Goal: Information Seeking & Learning: Find contact information

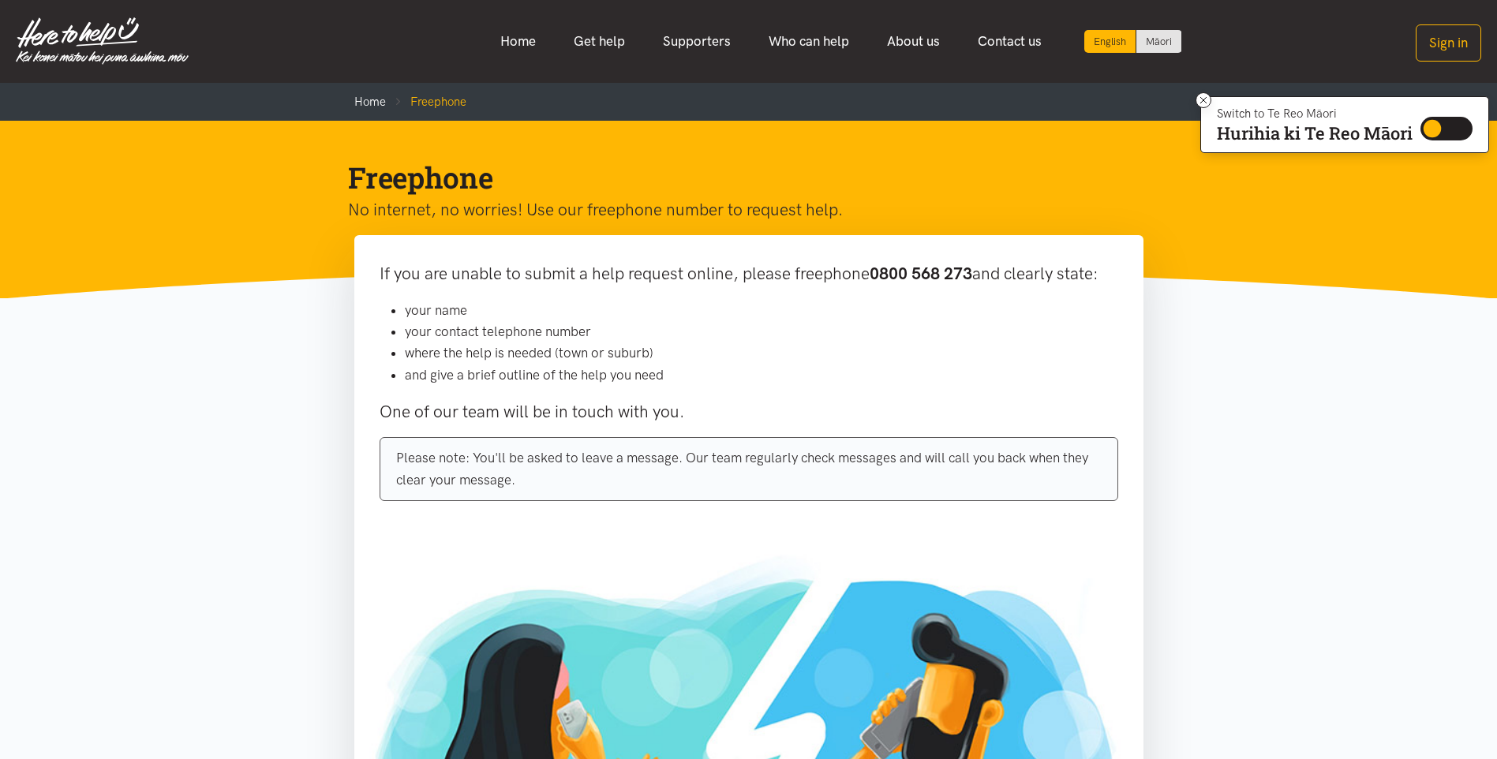
click at [1245, 374] on section "If you are unable to submit a help request online, please freephone 0800 568 27…" at bounding box center [748, 659] width 1497 height 848
click at [358, 99] on link "Home" at bounding box center [370, 102] width 32 height 14
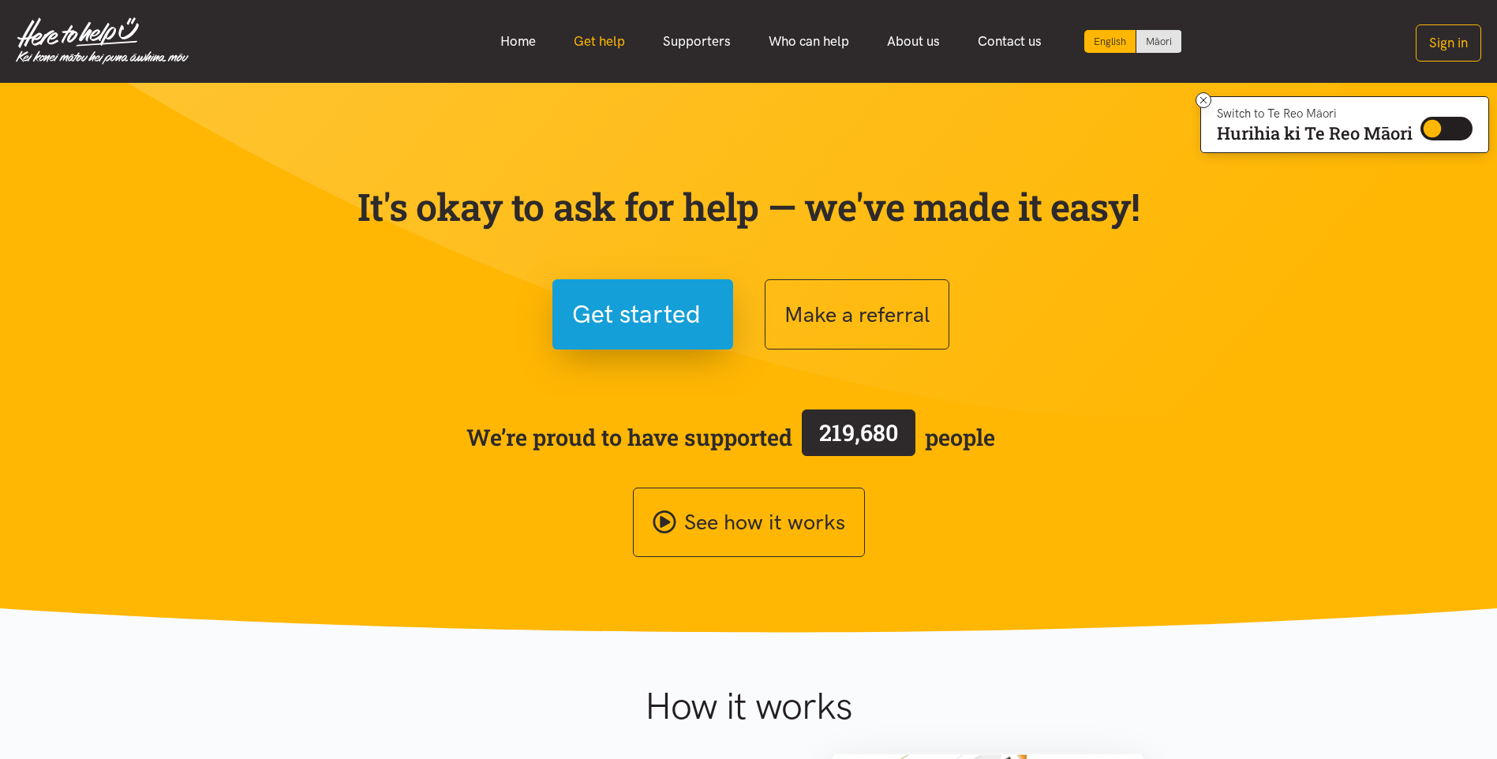
click at [620, 45] on link "Get help" at bounding box center [599, 41] width 89 height 34
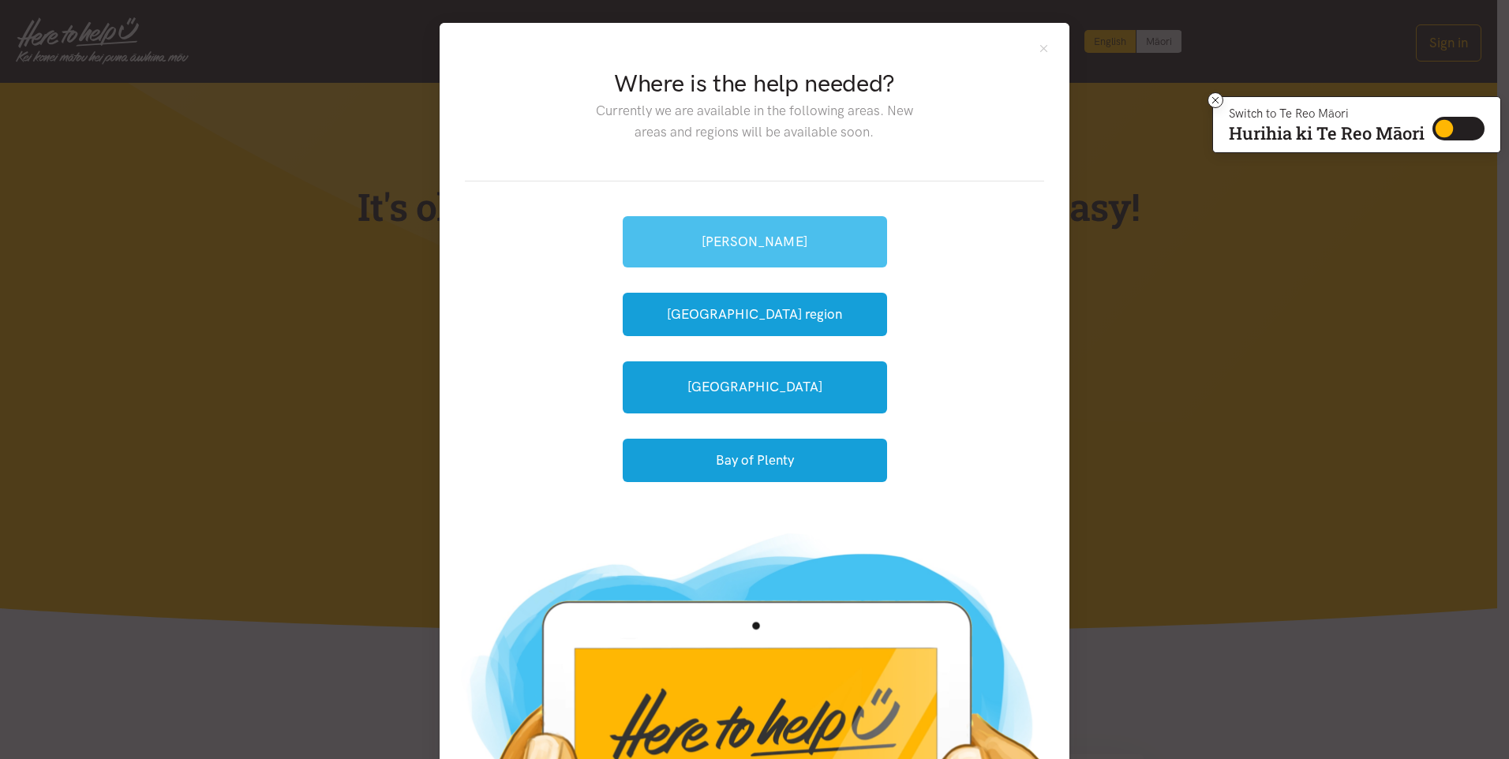
click at [770, 238] on link "[PERSON_NAME]" at bounding box center [755, 241] width 264 height 51
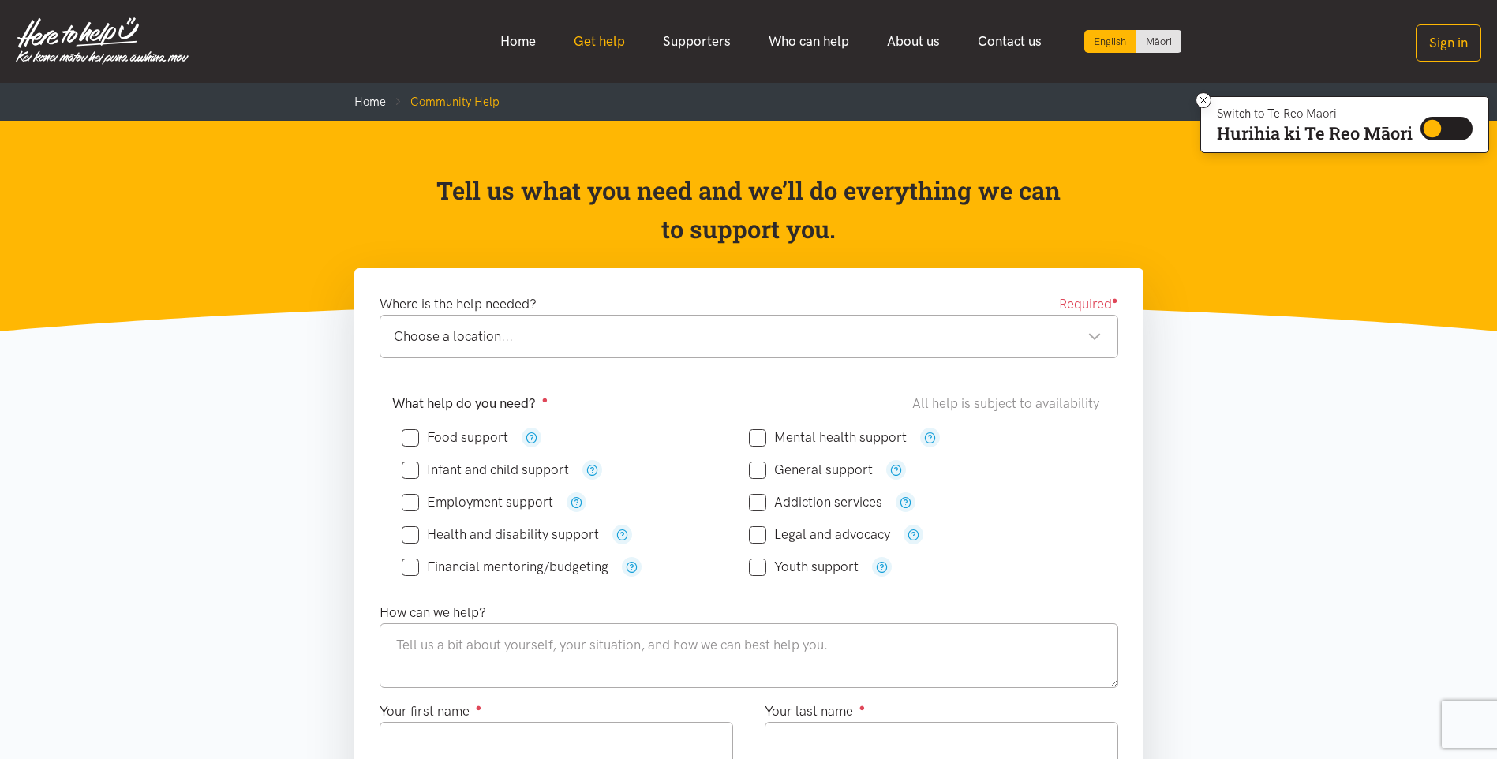
click at [594, 40] on link "Get help" at bounding box center [599, 41] width 89 height 34
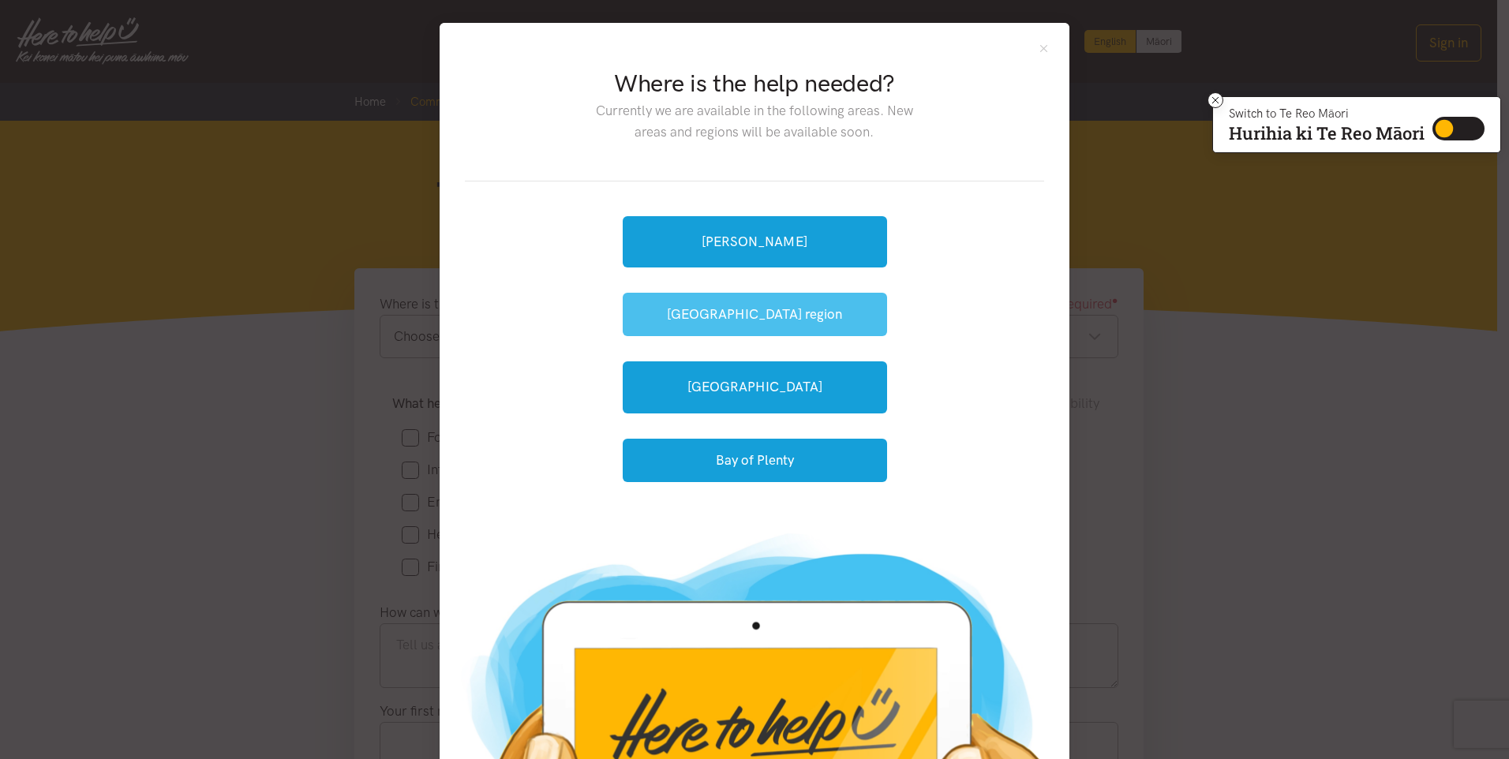
click at [759, 317] on button "[GEOGRAPHIC_DATA] region" at bounding box center [755, 314] width 264 height 43
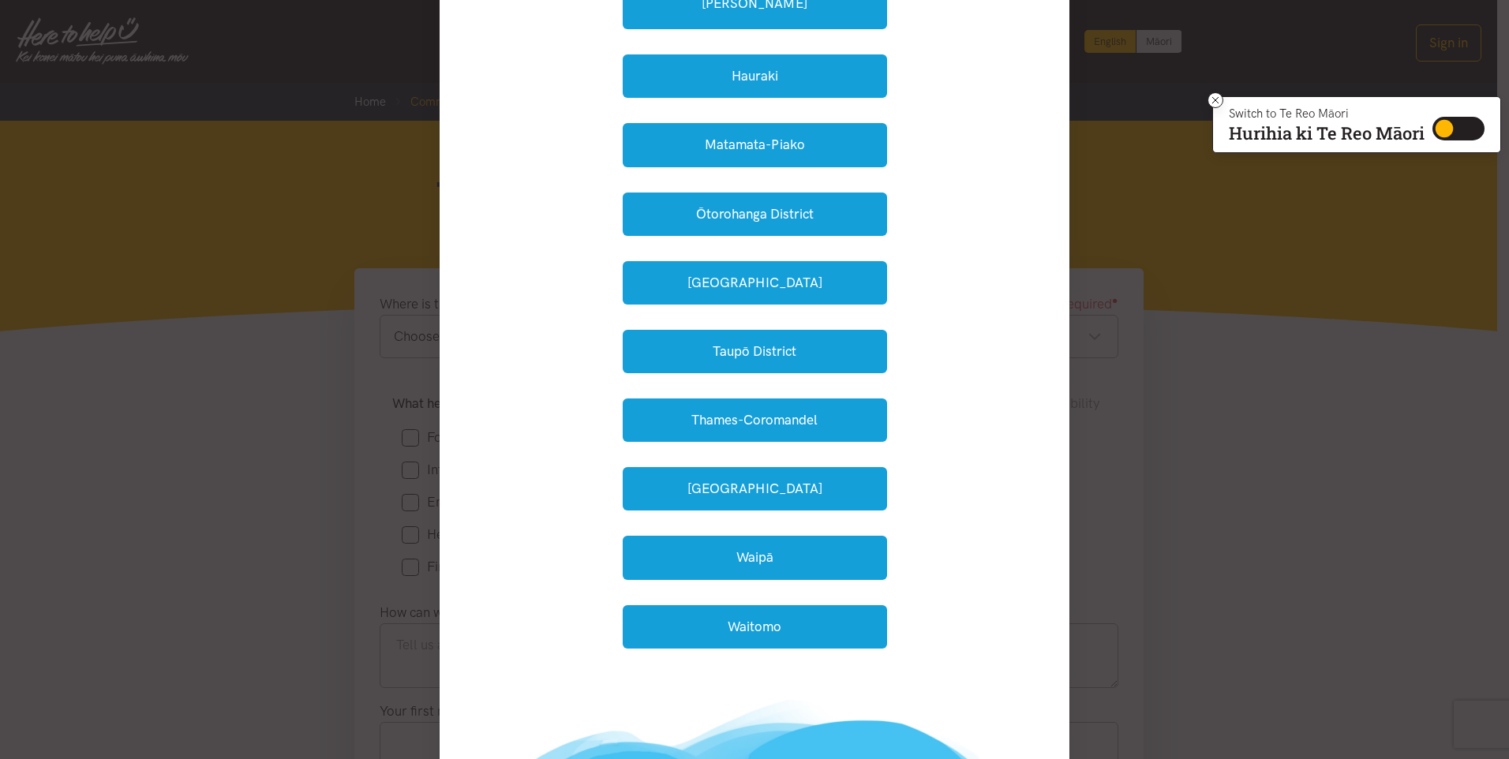
scroll to position [316, 0]
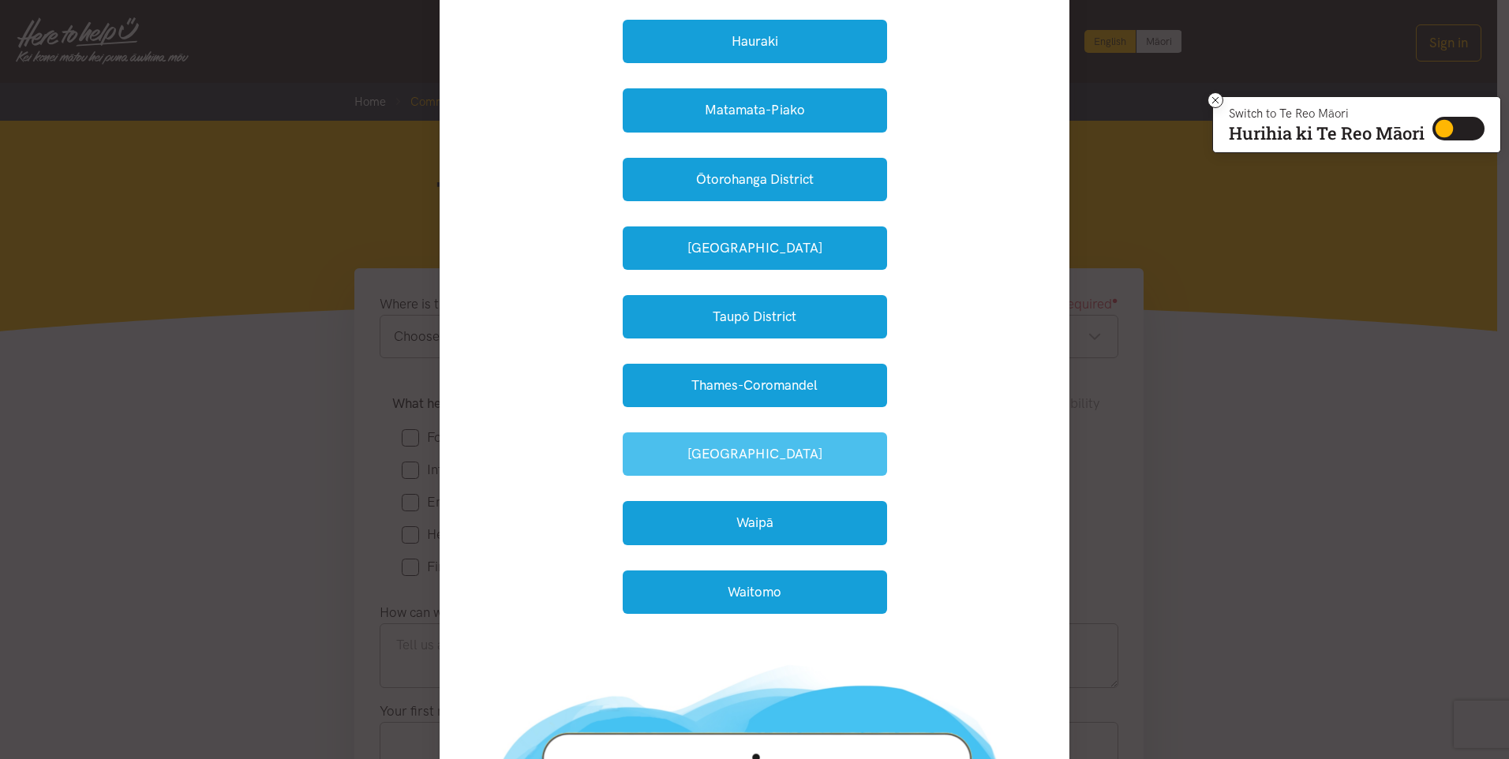
click at [733, 447] on button "Waikato District" at bounding box center [755, 453] width 264 height 43
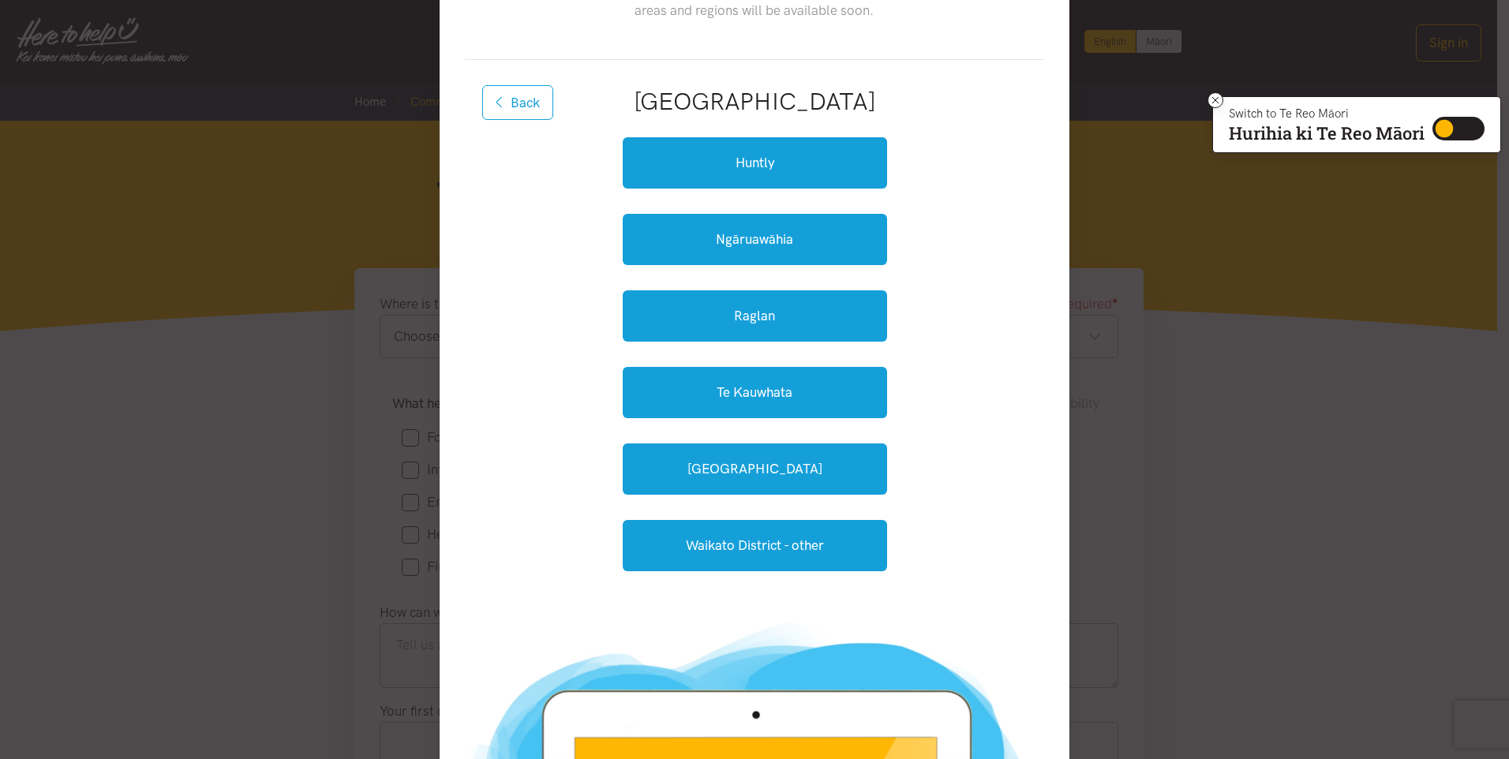
scroll to position [79, 0]
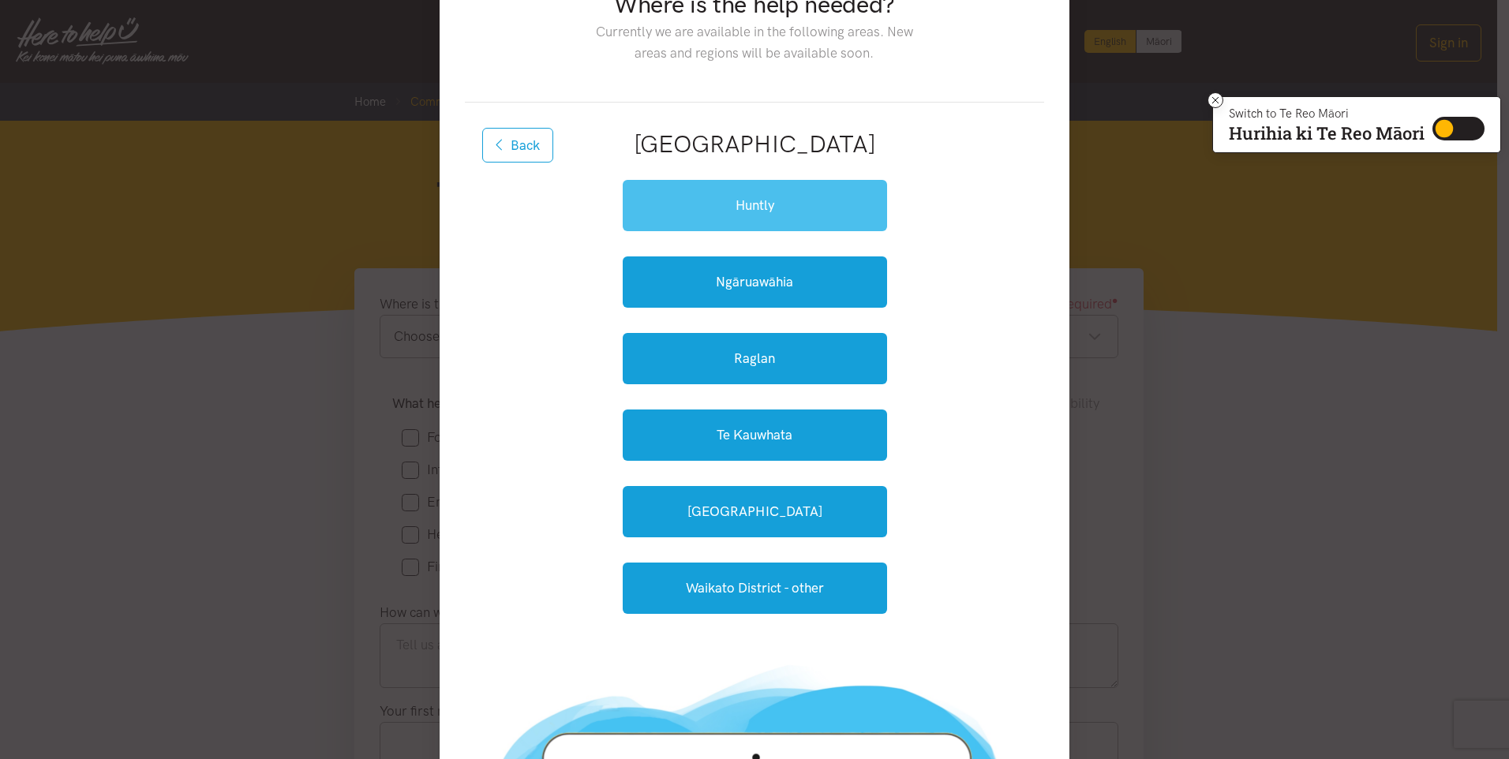
click at [742, 186] on link "Huntly" at bounding box center [755, 205] width 264 height 51
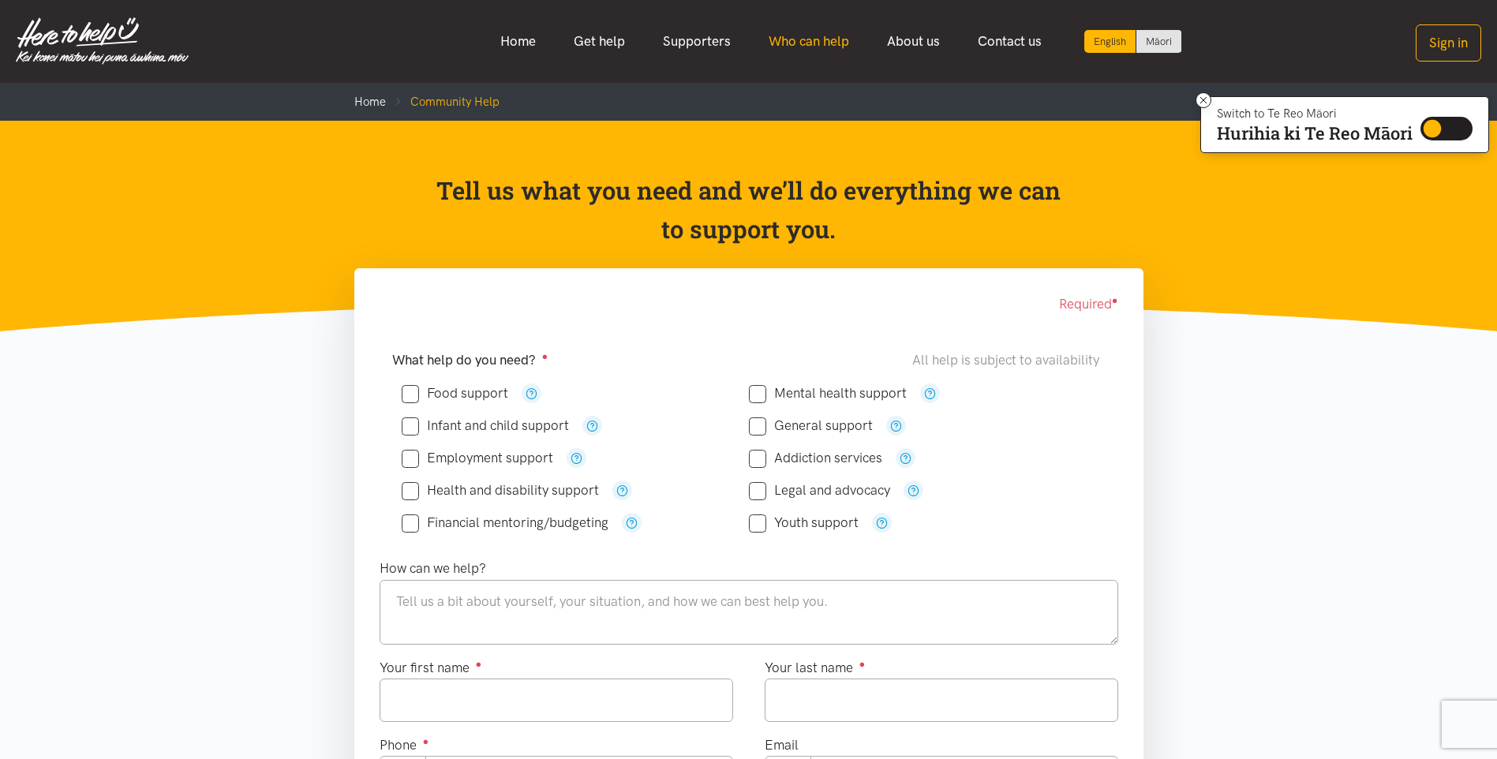
click at [827, 39] on link "Who can help" at bounding box center [809, 41] width 118 height 34
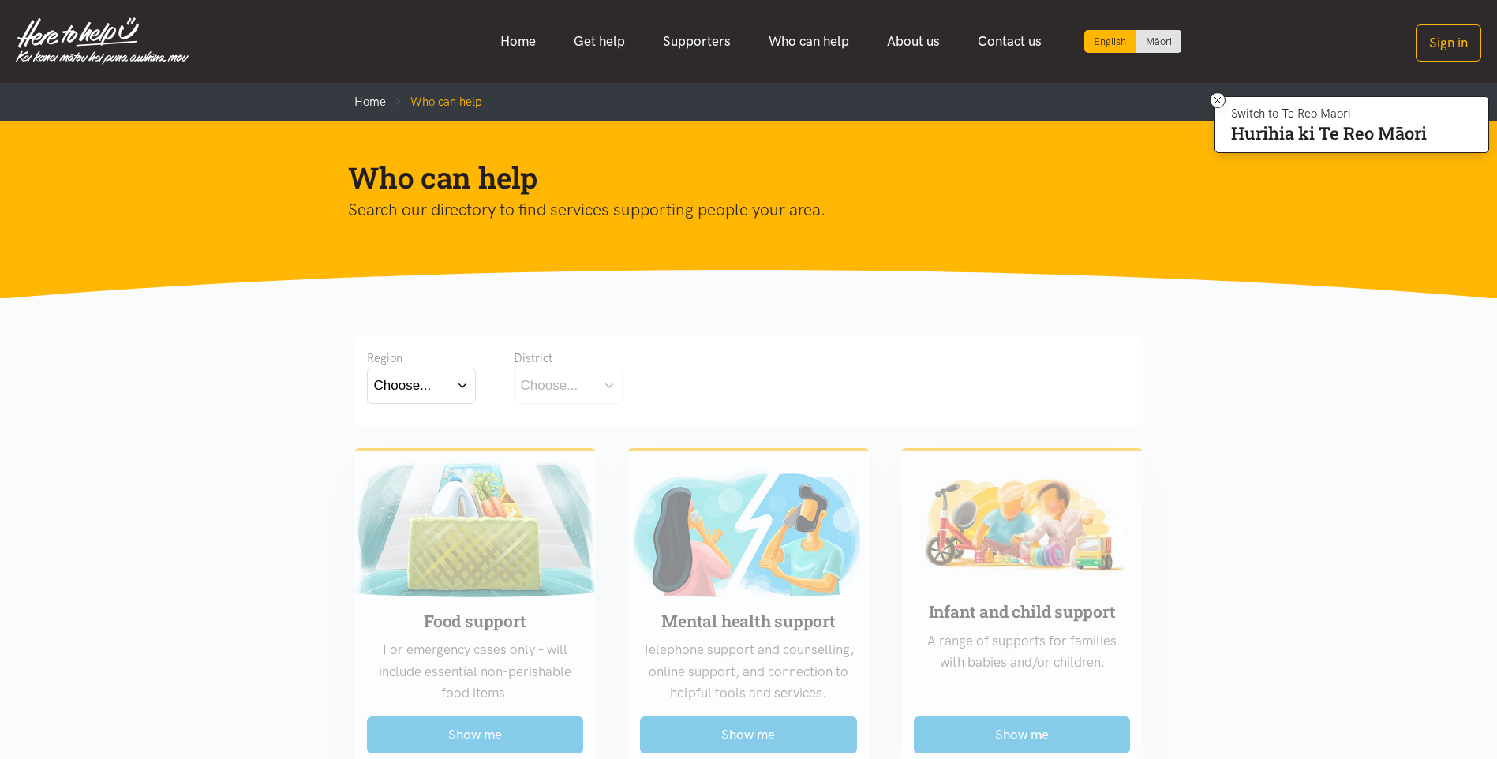
click at [466, 379] on button "Choose..." at bounding box center [421, 386] width 109 height 36
click at [415, 456] on label "[GEOGRAPHIC_DATA]" at bounding box center [421, 455] width 95 height 20
click at [0, 0] on input "[GEOGRAPHIC_DATA]" at bounding box center [0, 0] width 0 height 0
click at [660, 390] on button "Choose..." at bounding box center [593, 386] width 158 height 36
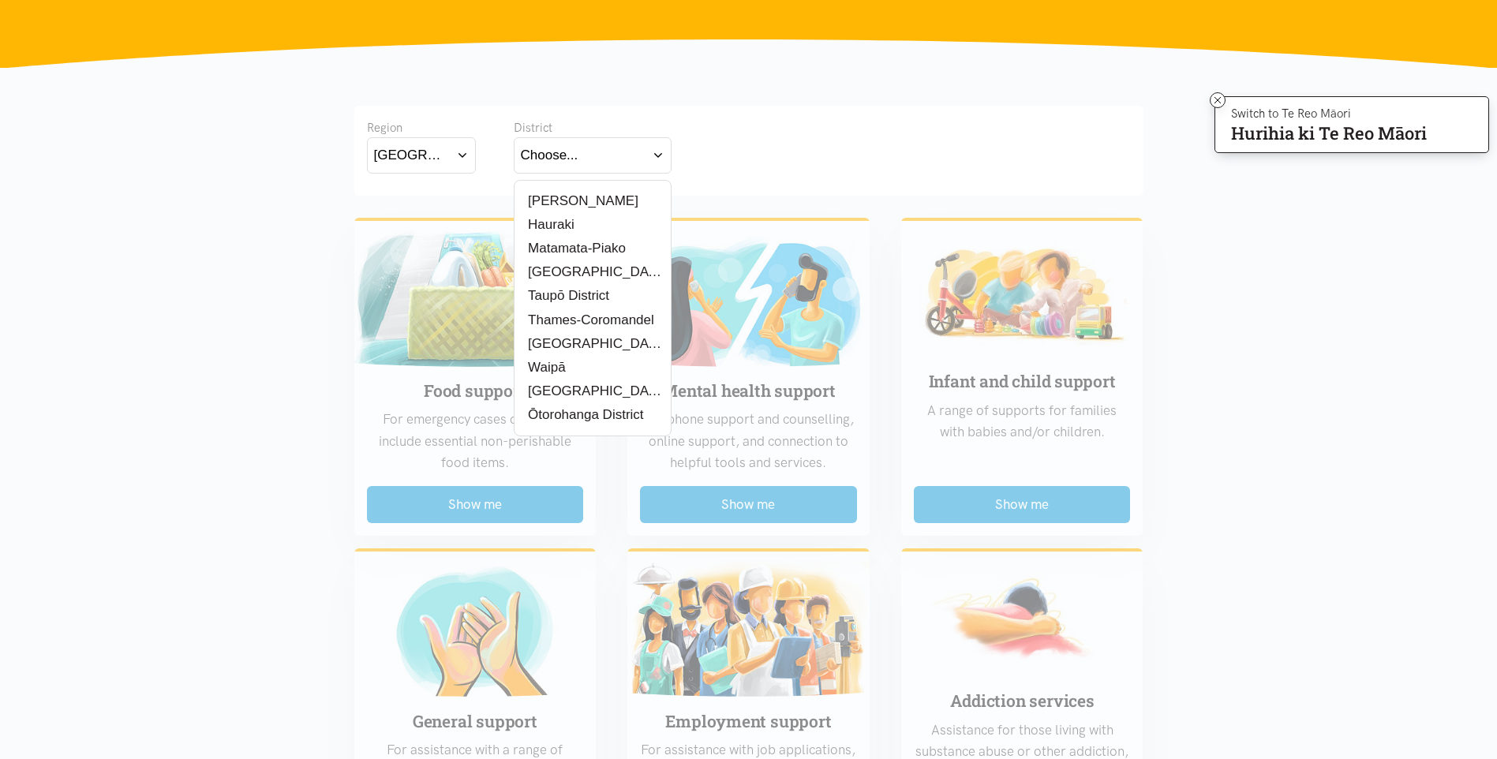
scroll to position [237, 0]
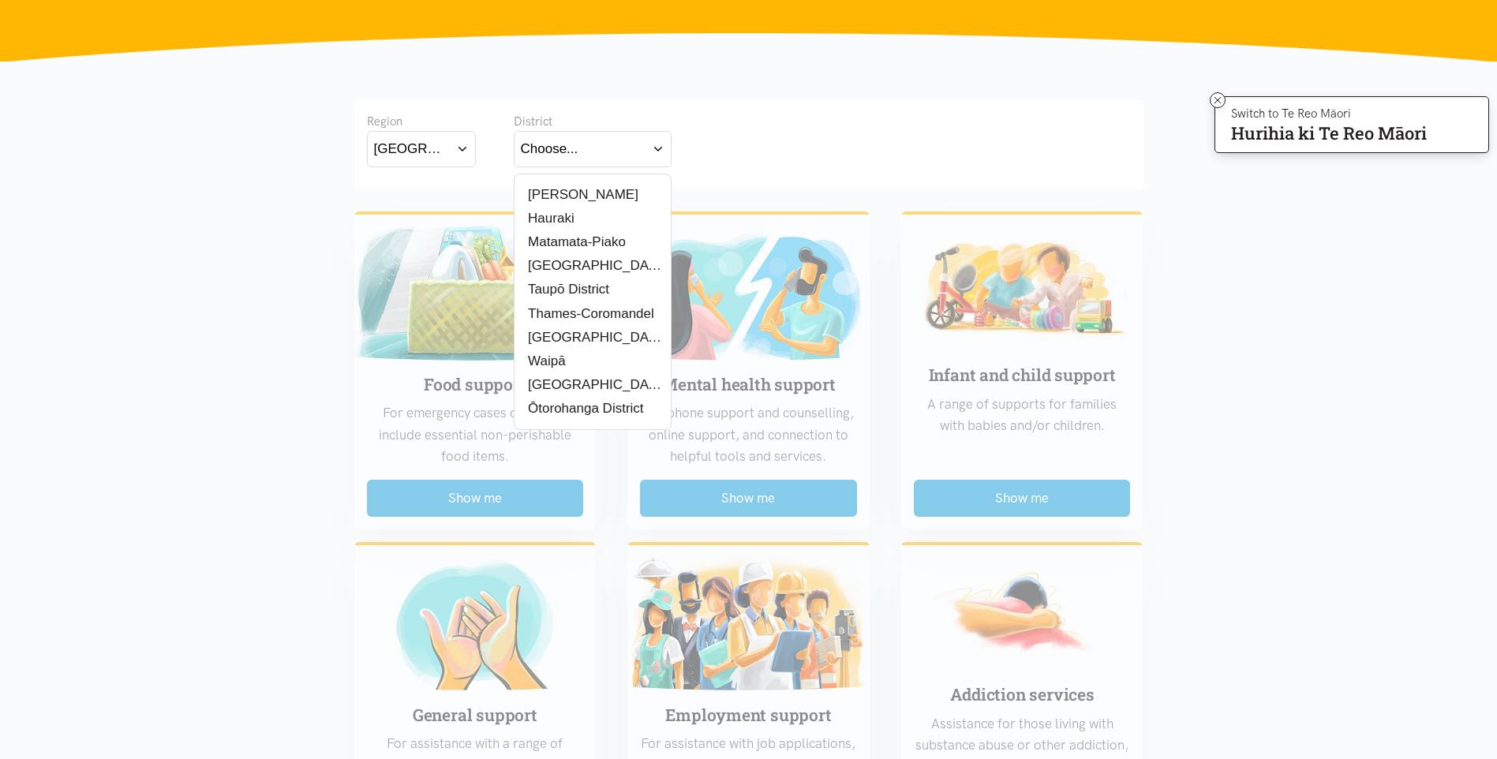
click at [560, 335] on label "[GEOGRAPHIC_DATA]" at bounding box center [593, 338] width 144 height 20
click at [0, 0] on input "[GEOGRAPHIC_DATA]" at bounding box center [0, 0] width 0 height 0
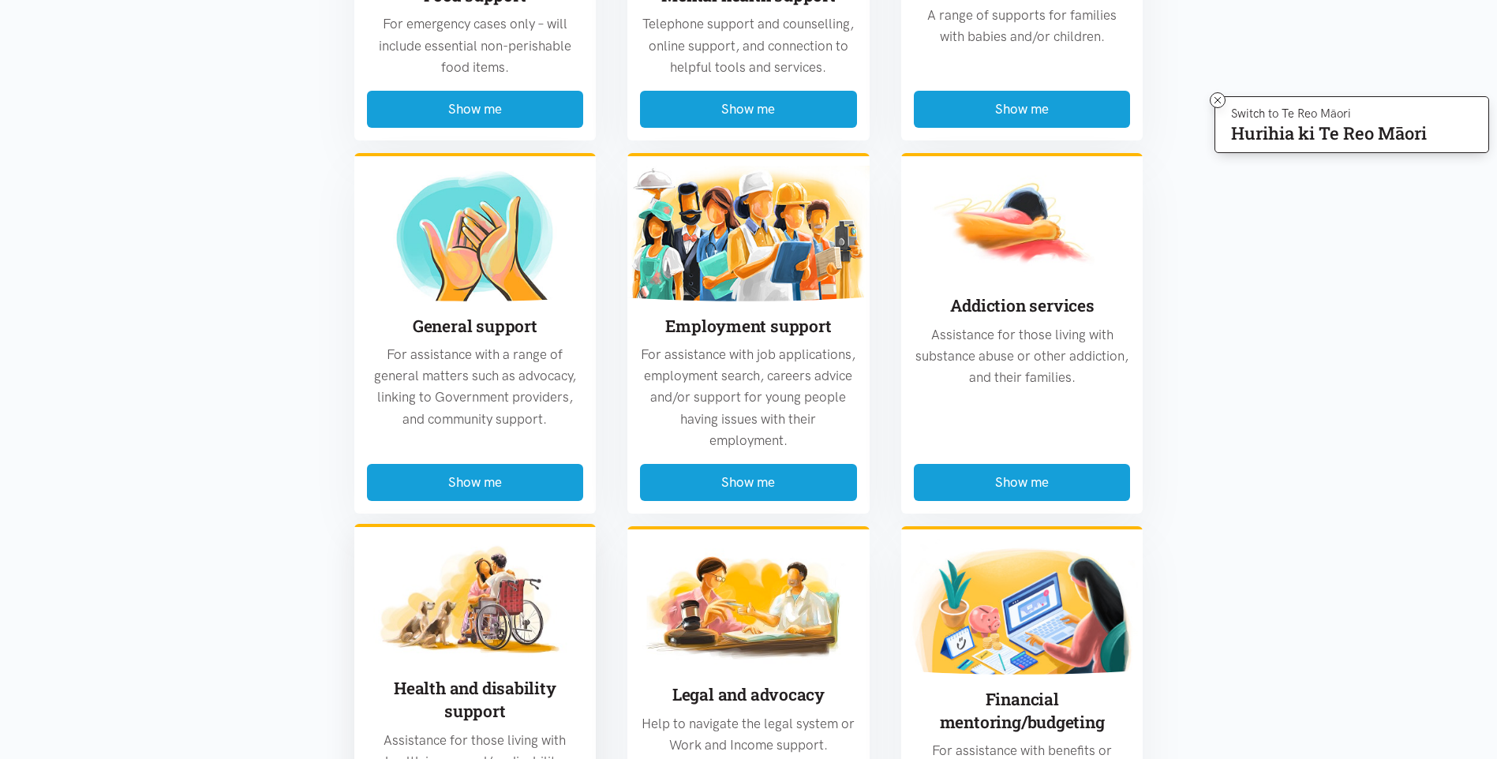
scroll to position [631, 0]
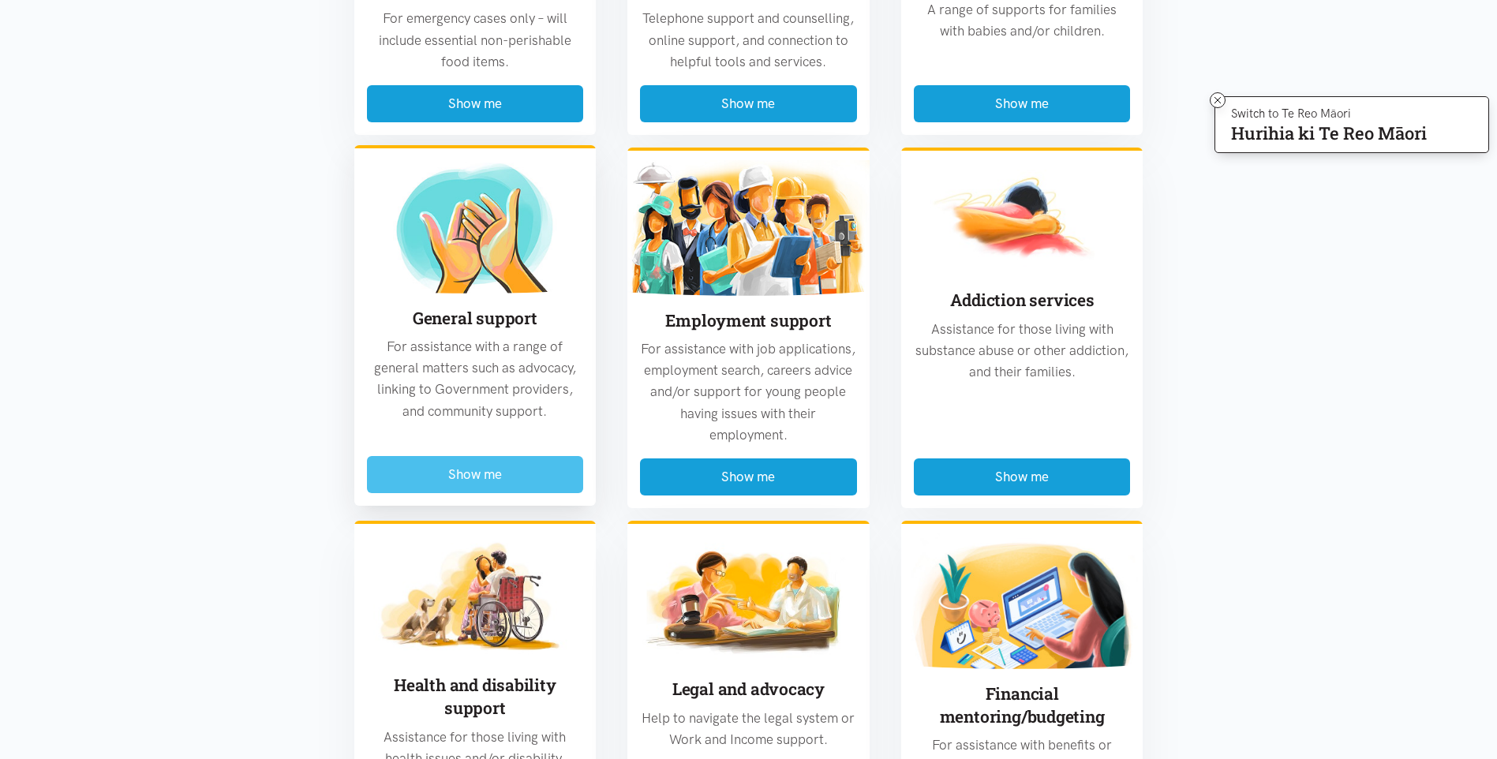
click at [519, 482] on button "Show me" at bounding box center [475, 474] width 217 height 37
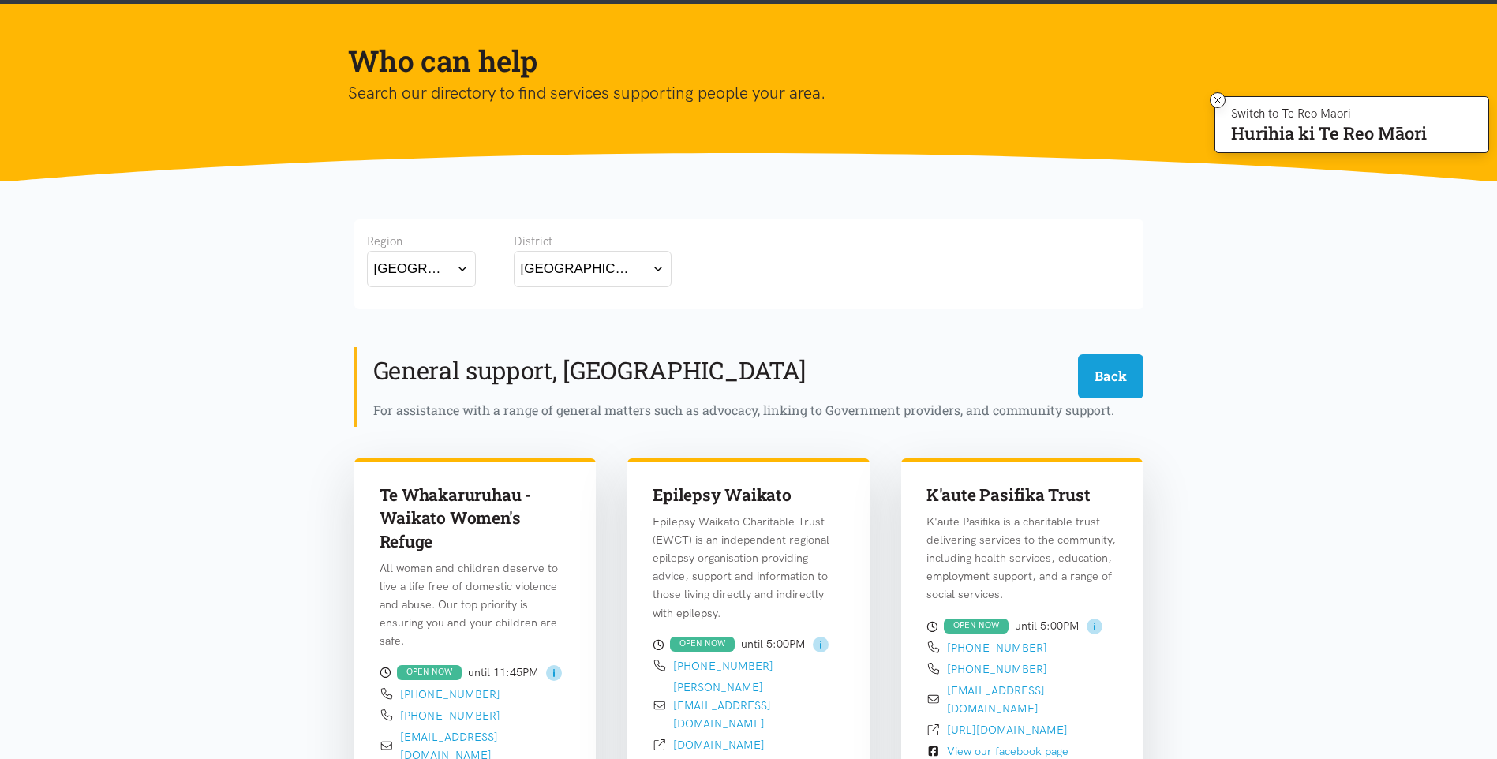
scroll to position [0, 0]
